Goal: Information Seeking & Learning: Learn about a topic

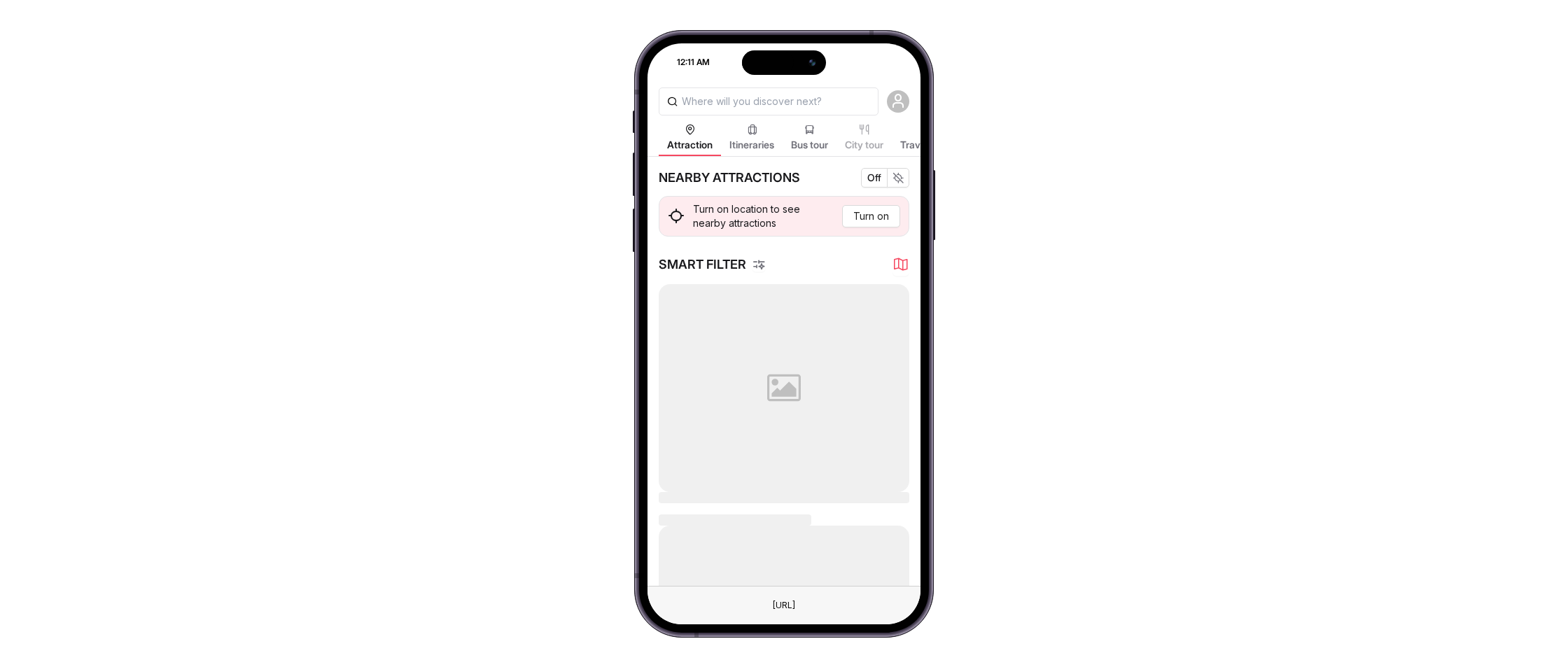
click at [764, 145] on span "Itineraries" at bounding box center [751, 145] width 45 height 14
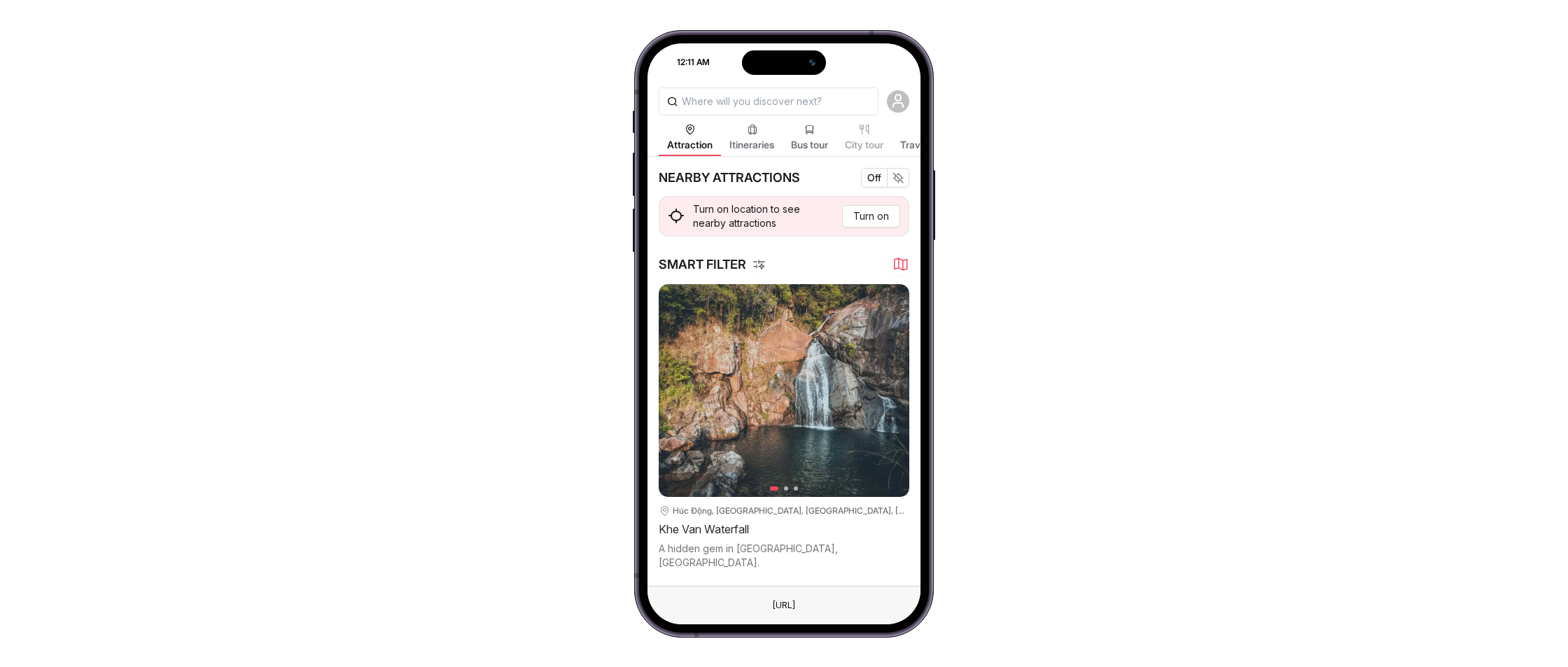
click at [761, 139] on span "Itineraries" at bounding box center [751, 145] width 45 height 14
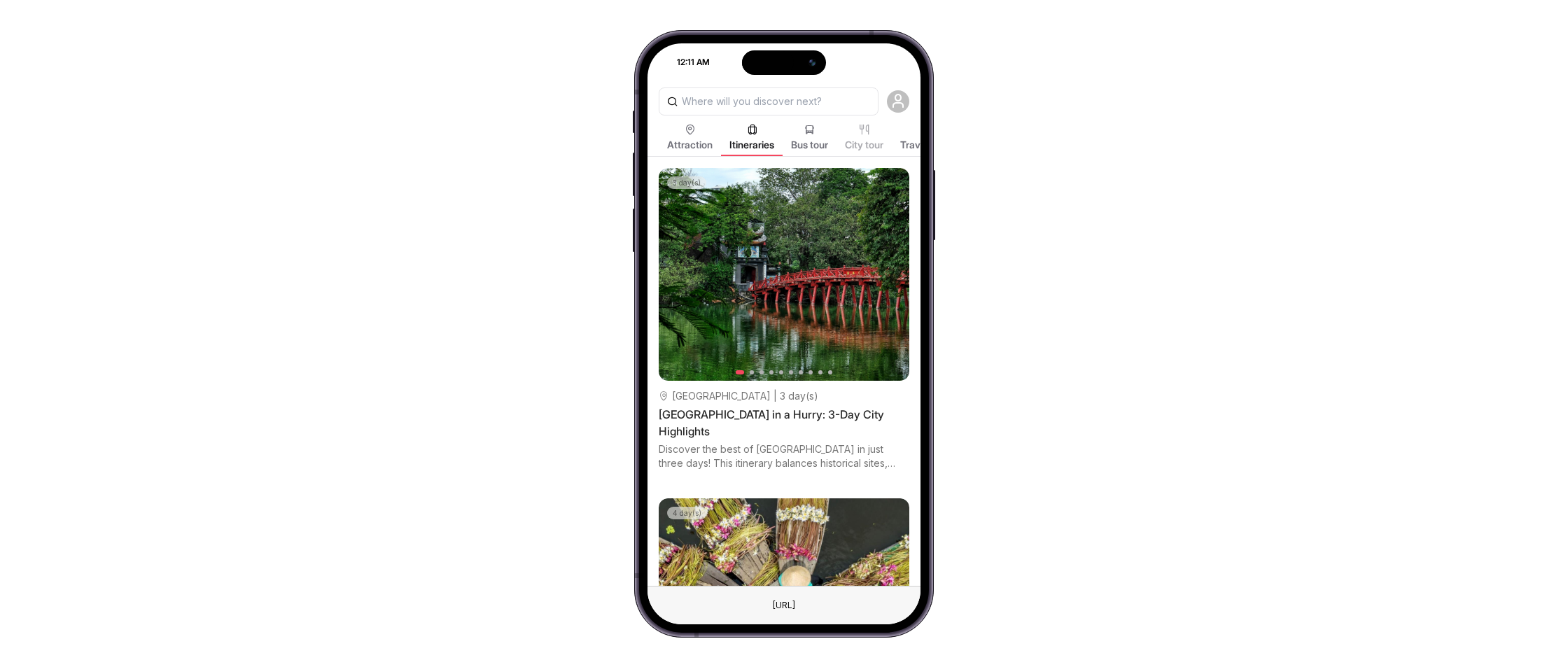
click at [814, 135] on div "Bus tour" at bounding box center [809, 139] width 54 height 35
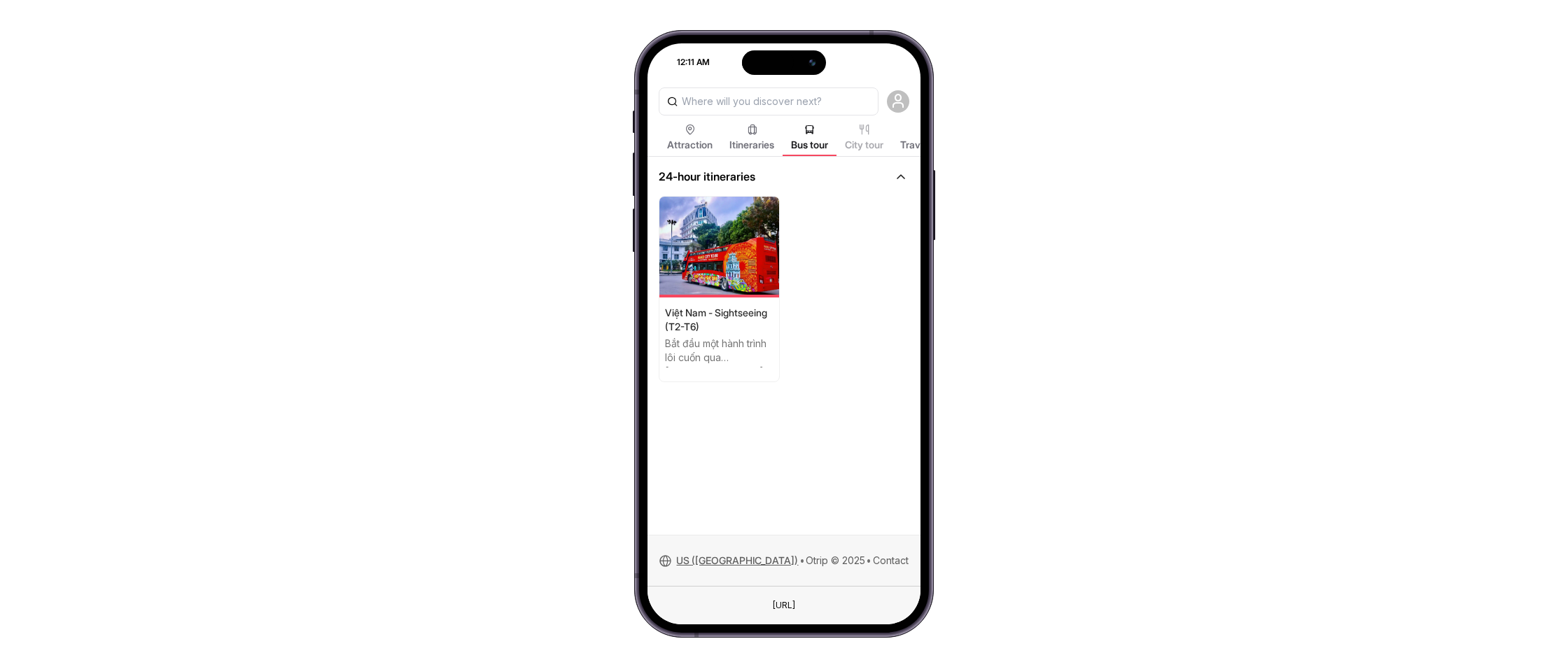
click at [874, 136] on div "City tour" at bounding box center [864, 139] width 55 height 35
click at [699, 562] on span "US ([GEOGRAPHIC_DATA])" at bounding box center [737, 560] width 123 height 10
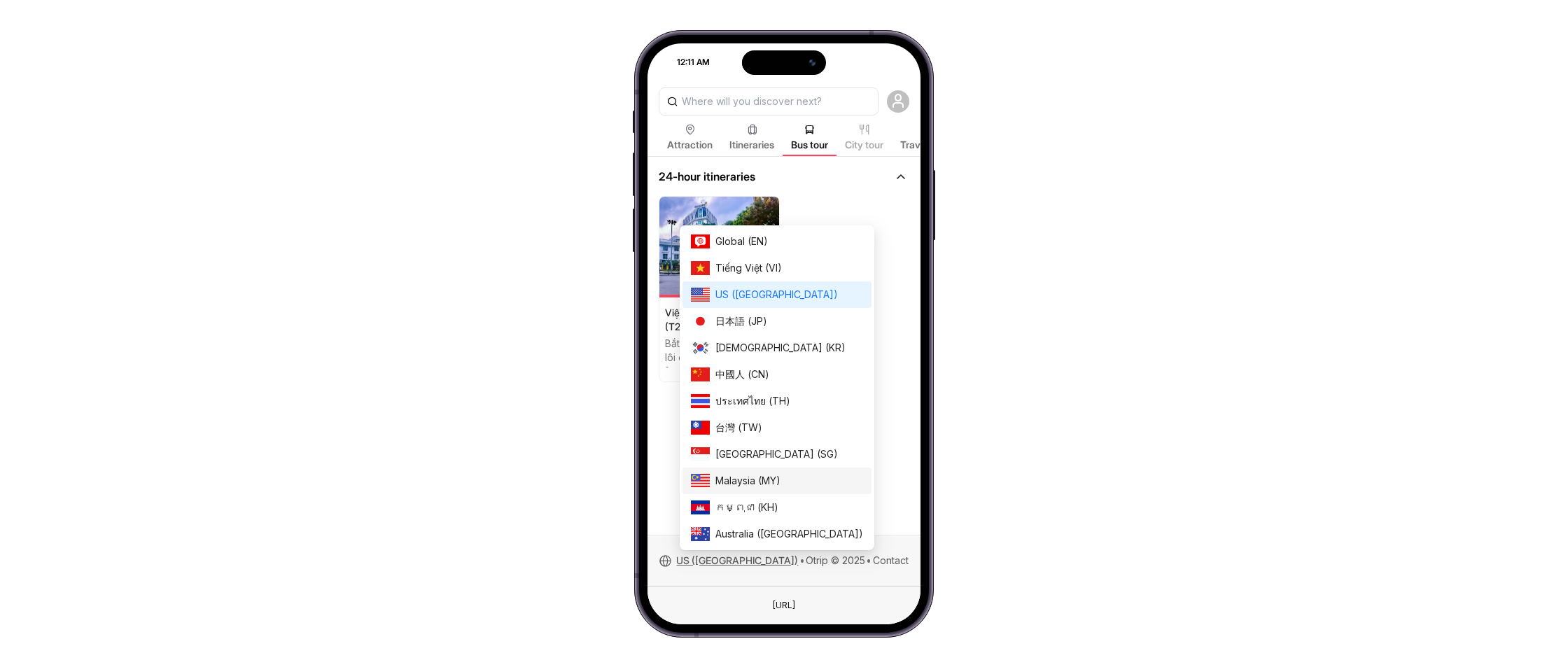
click at [740, 490] on li "Malaysia (MY)" at bounding box center [776, 481] width 189 height 26
